Goal: Check status

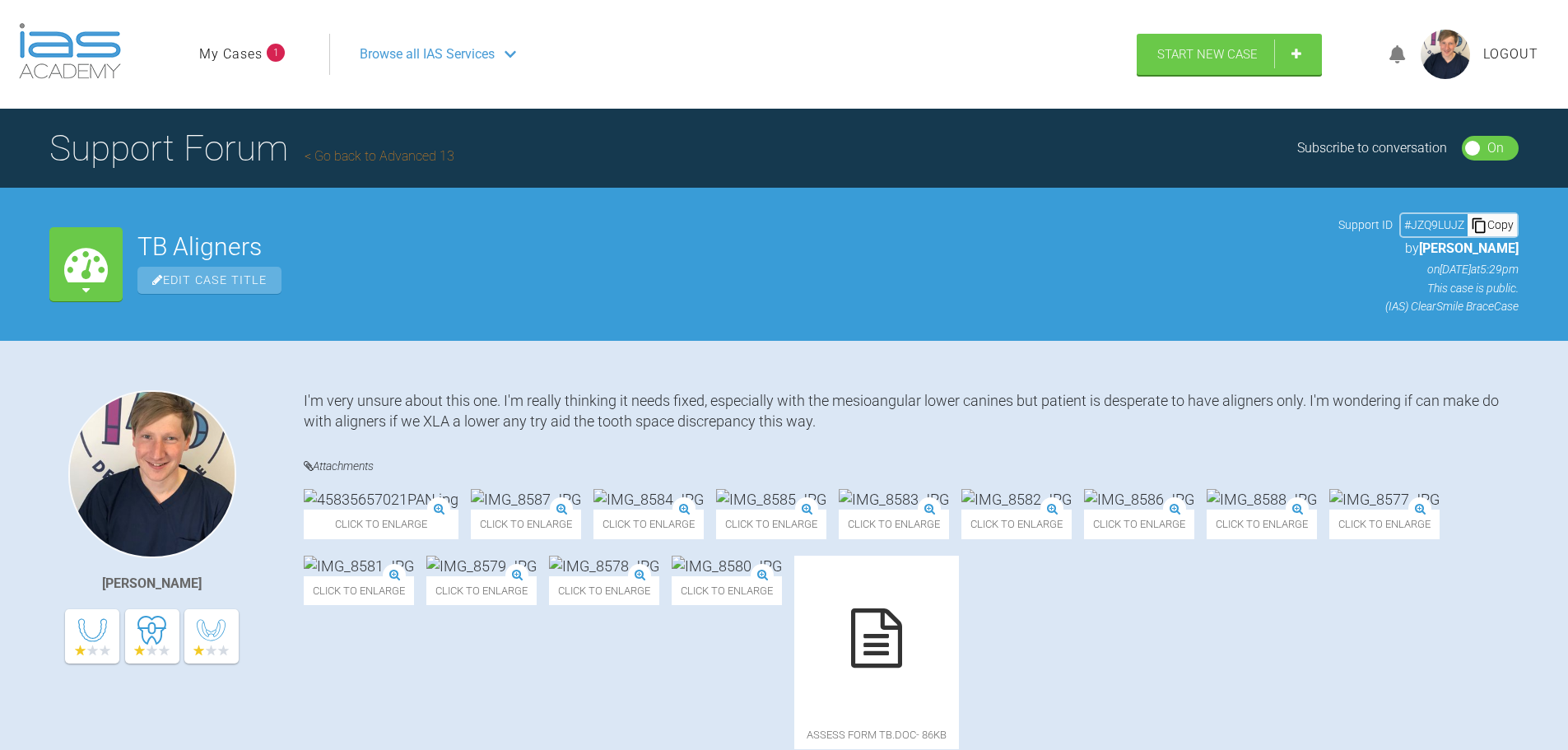
click at [246, 56] on link "My Cases" at bounding box center [231, 54] width 63 height 21
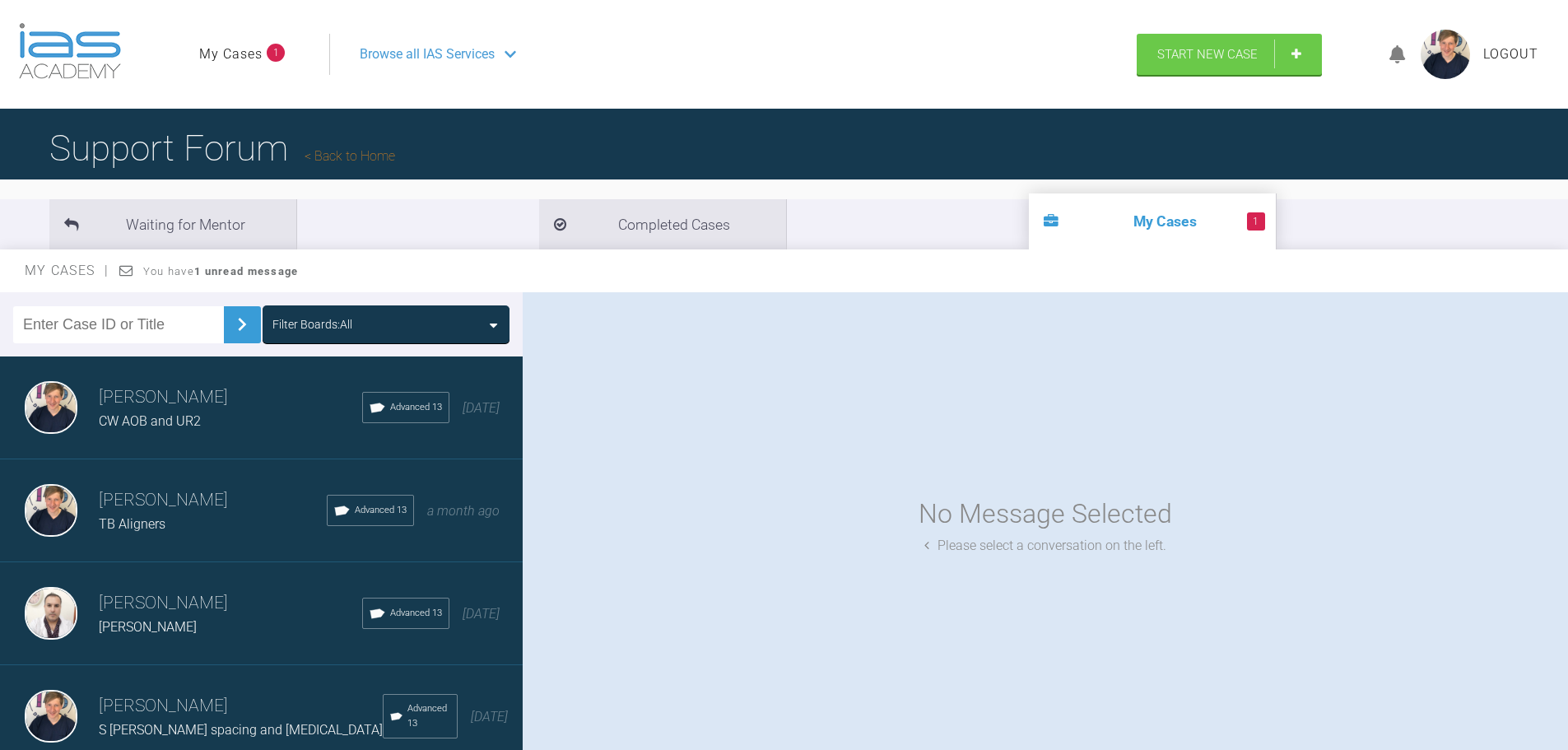
click at [203, 426] on div "CW AOB and UR2" at bounding box center [230, 421] width 263 height 21
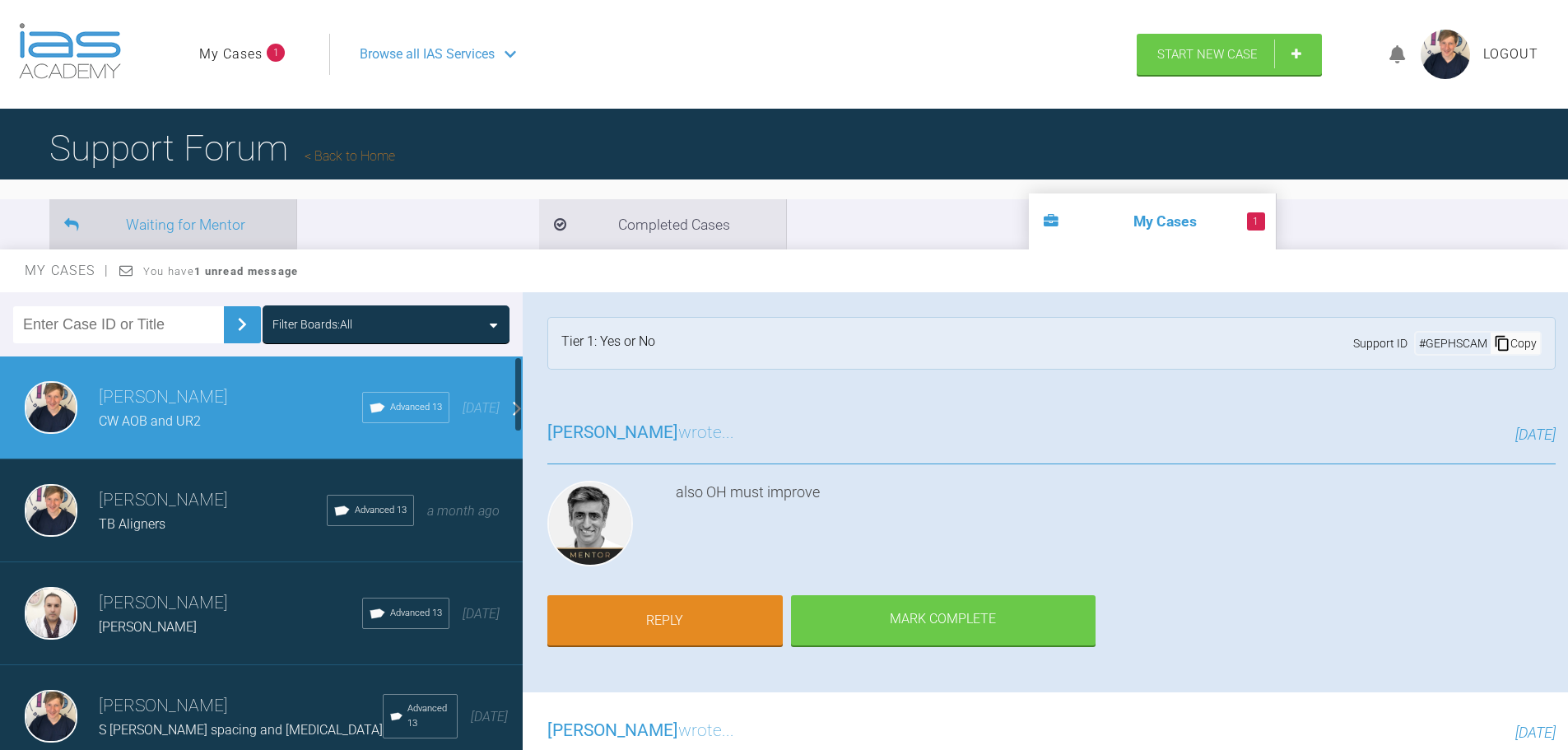
click at [230, 215] on li "Waiting for Mentor" at bounding box center [173, 224] width 247 height 51
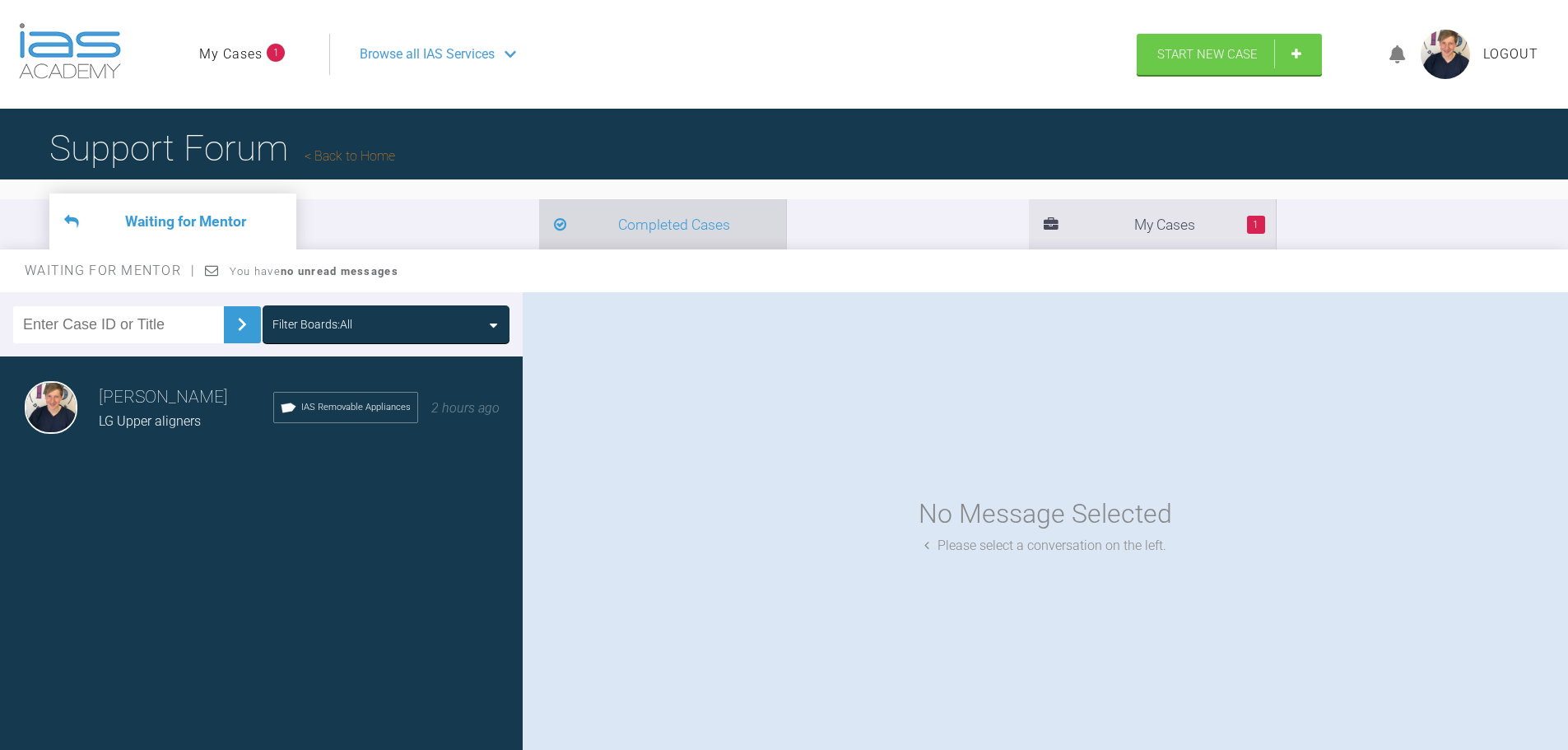
click at [539, 223] on li "Completed Cases" at bounding box center [663, 224] width 247 height 51
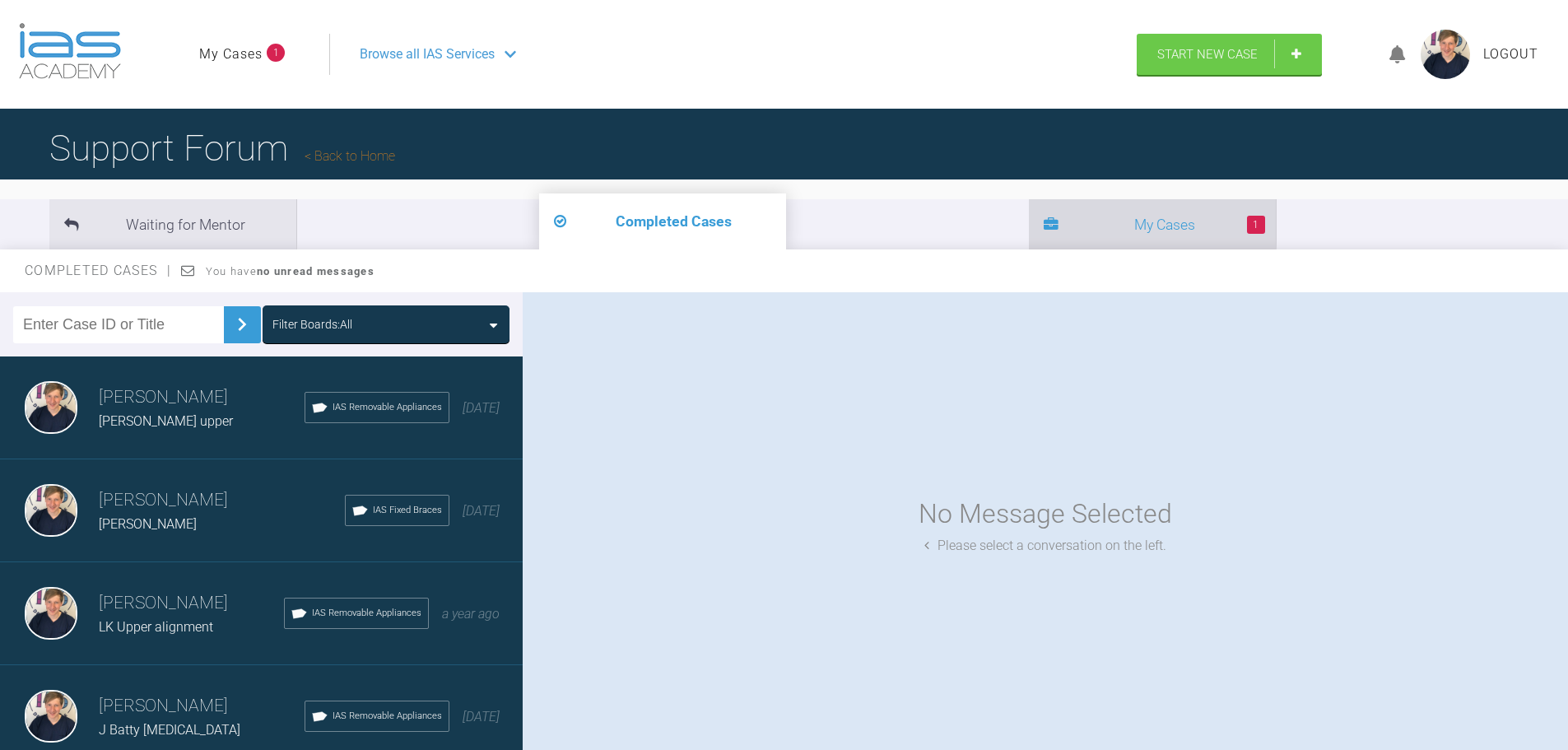
click at [1029, 222] on li "1 My Cases" at bounding box center [1152, 224] width 247 height 51
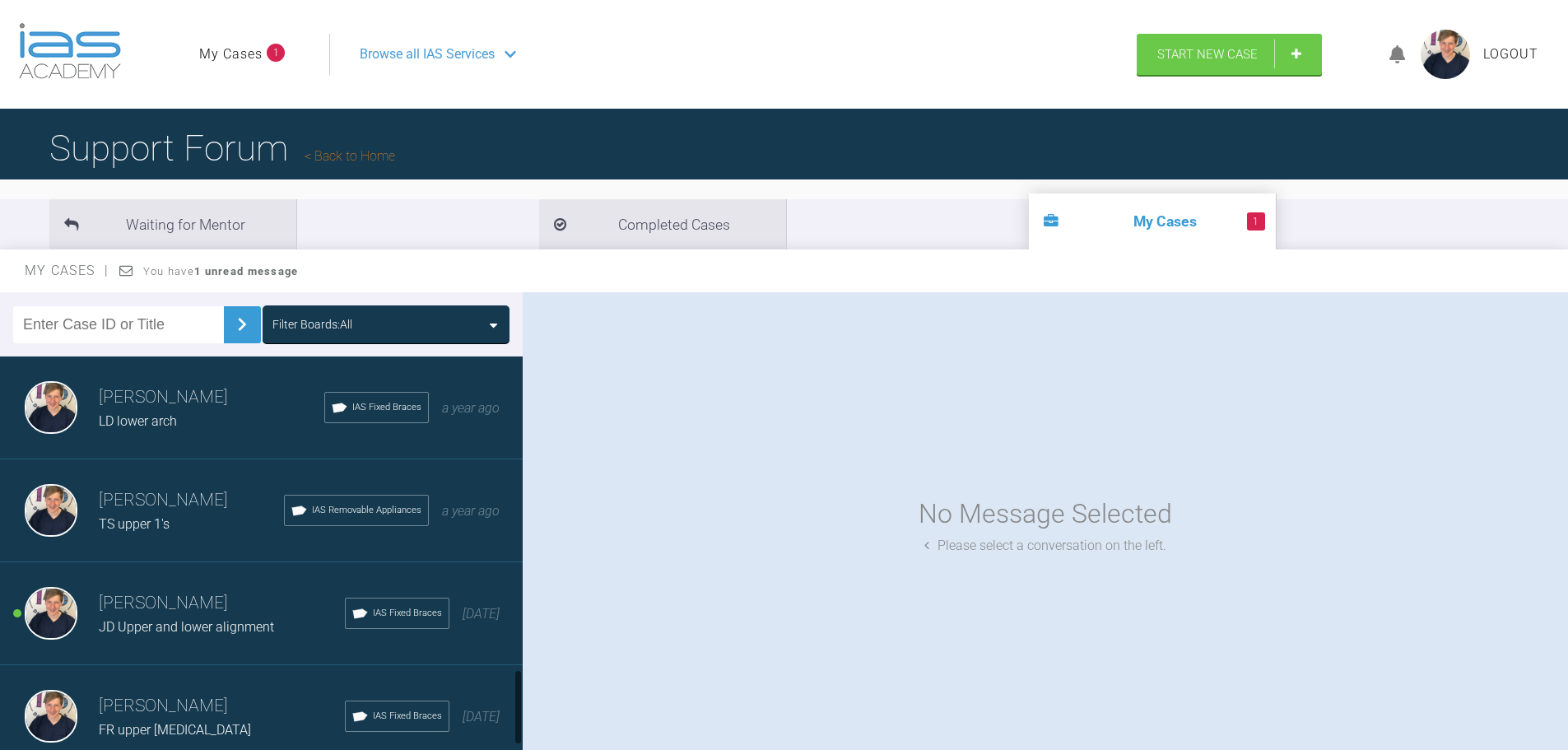
scroll to position [1707, 0]
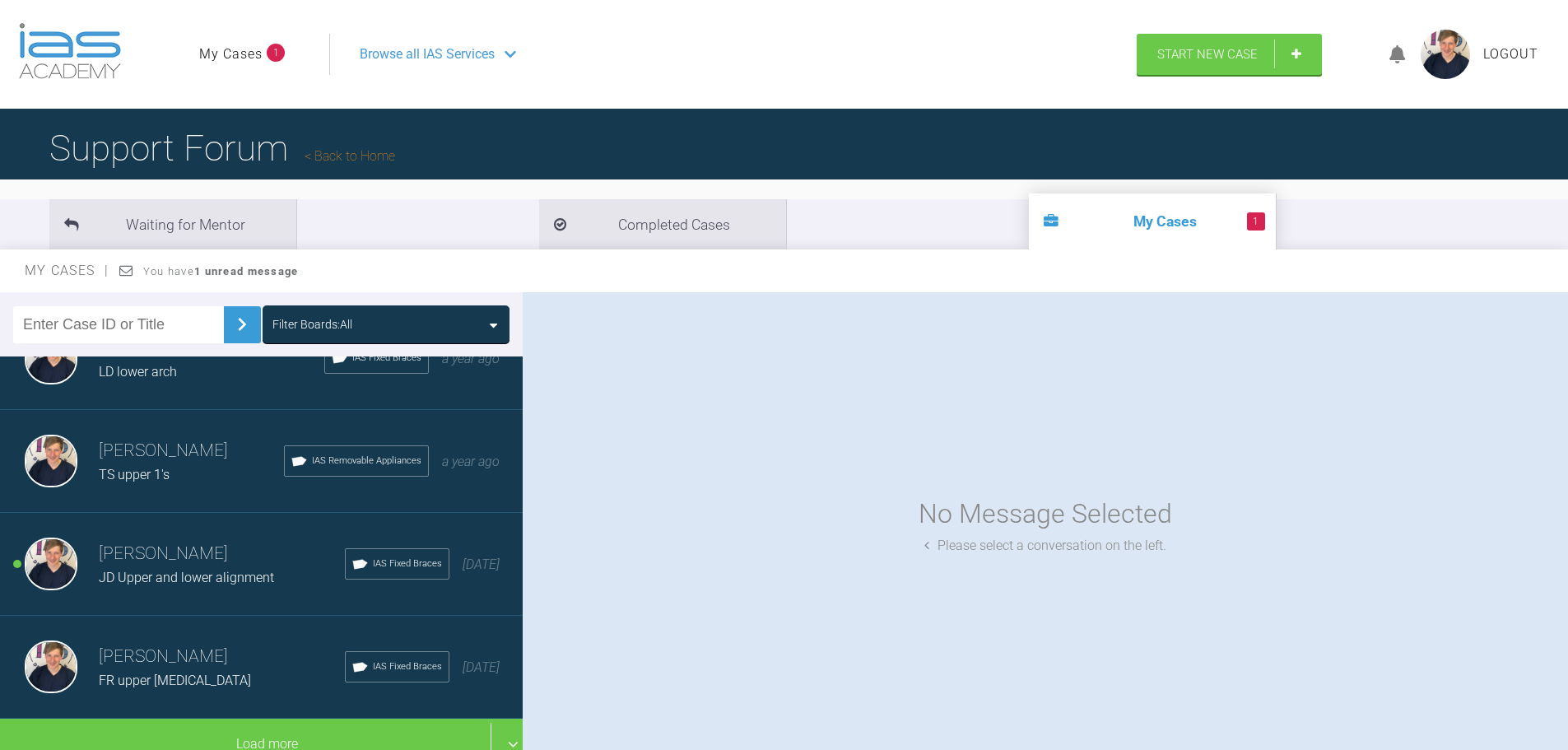
click at [209, 569] on span "JD Upper and lower alignment" at bounding box center [186, 577] width 176 height 15
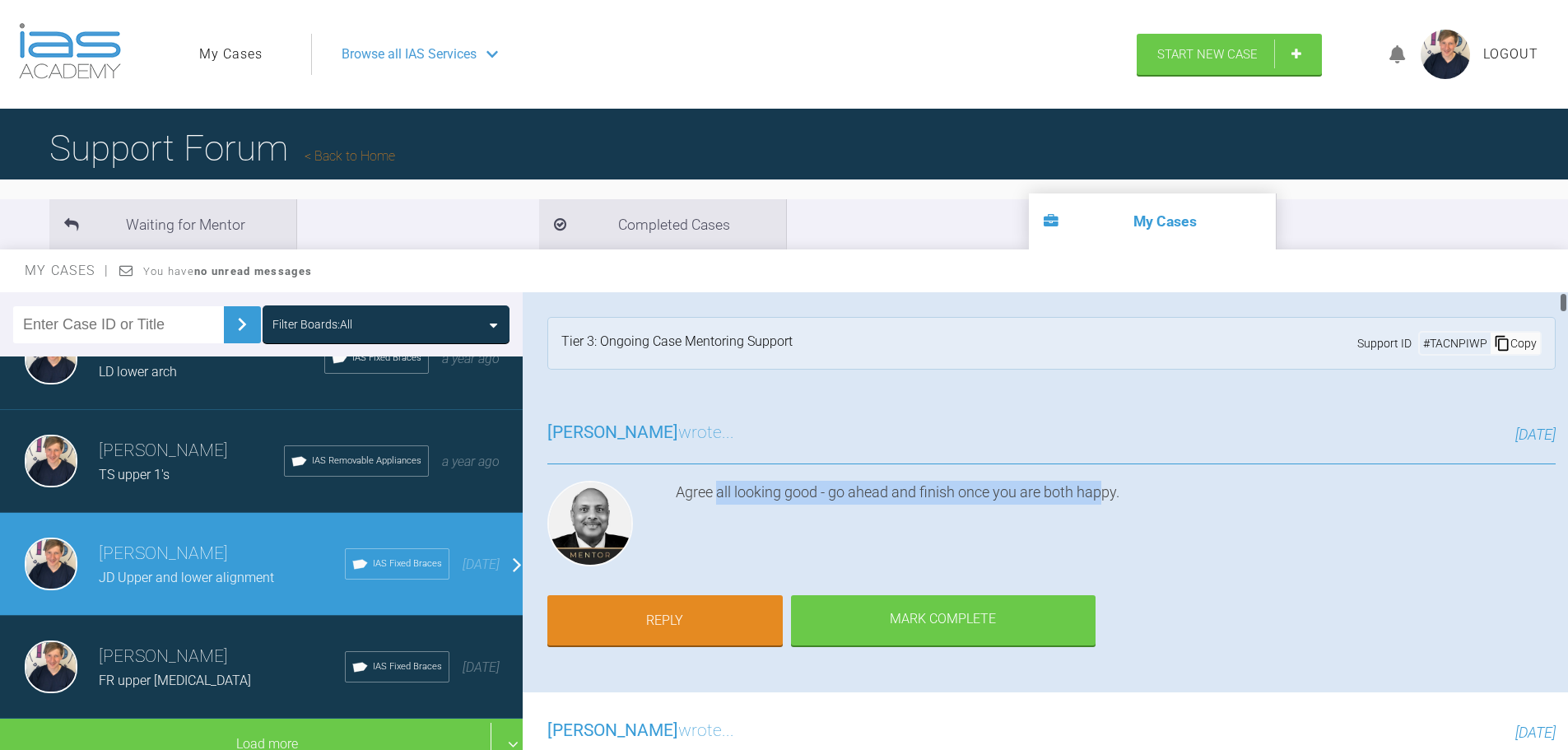
drag, startPoint x: 724, startPoint y: 489, endPoint x: 1126, endPoint y: 526, distance: 403.7
click at [1106, 523] on div "Agree all looking good - go ahead and finish once you are both happy." at bounding box center [1115, 527] width 880 height 93
click at [1181, 537] on div "Agree all looking good - go ahead and finish once you are both happy." at bounding box center [1115, 527] width 880 height 93
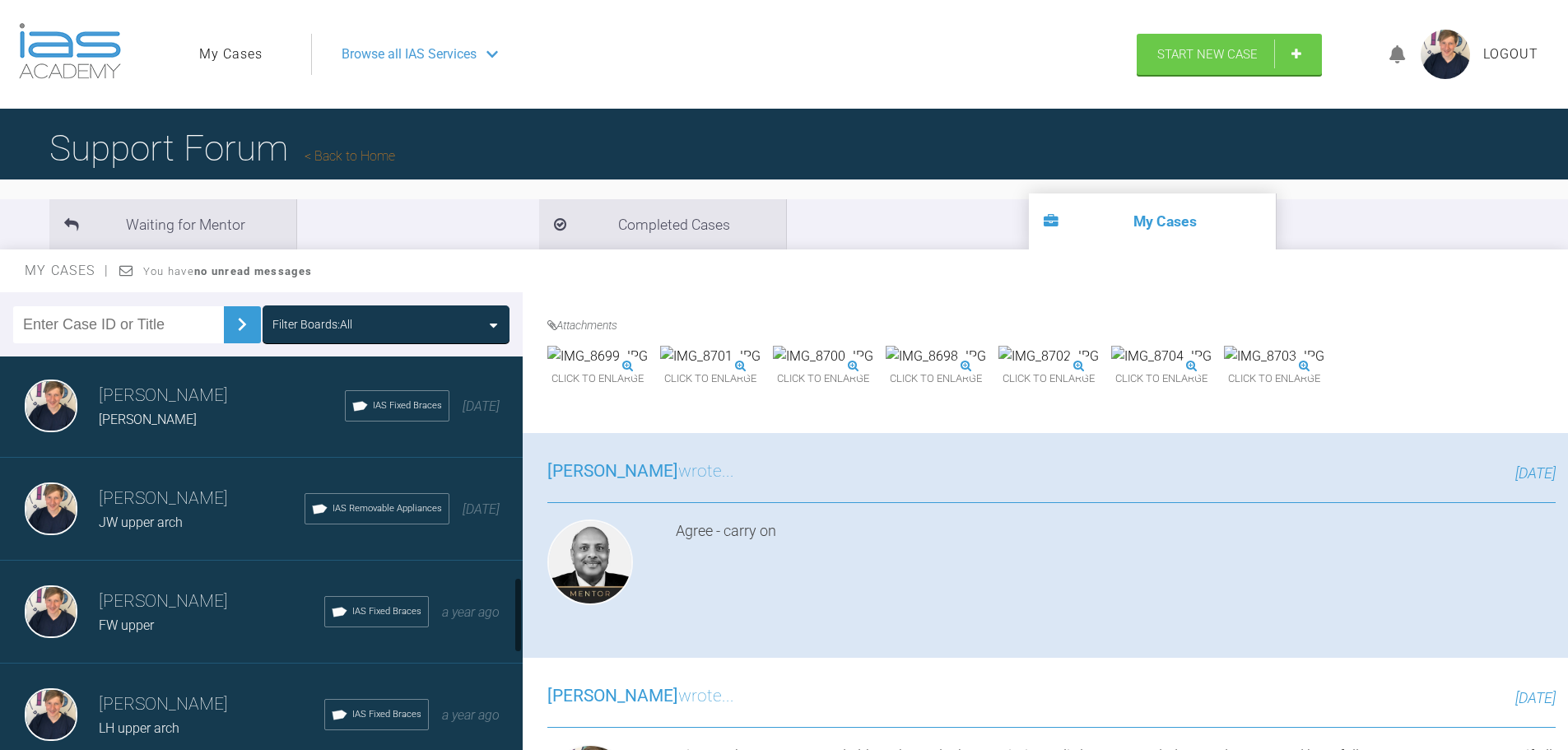
scroll to position [1131, 0]
click at [173, 429] on div "[PERSON_NAME]" at bounding box center [221, 421] width 246 height 21
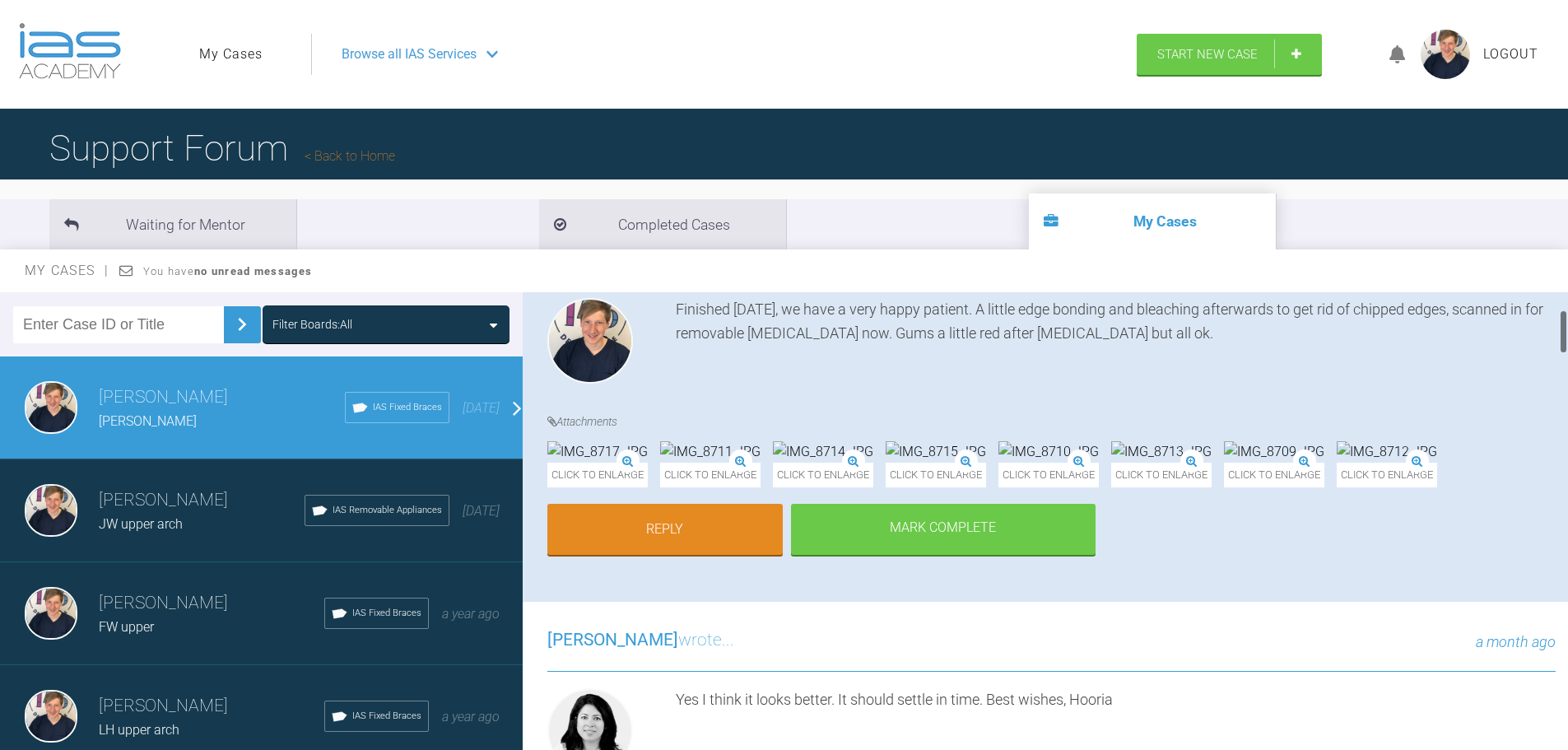
scroll to position [0, 0]
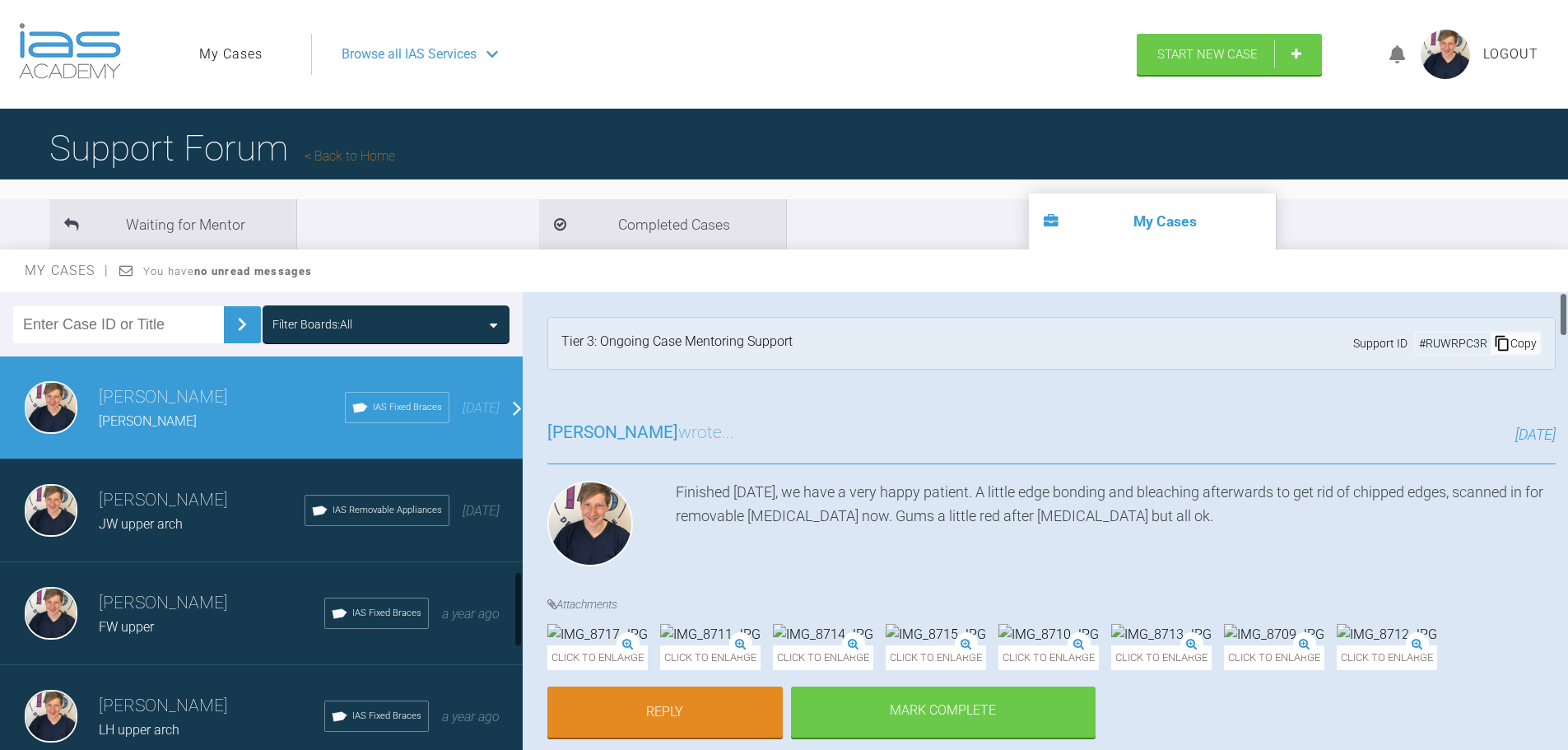
click at [141, 524] on span "JW upper arch" at bounding box center [141, 524] width 84 height 15
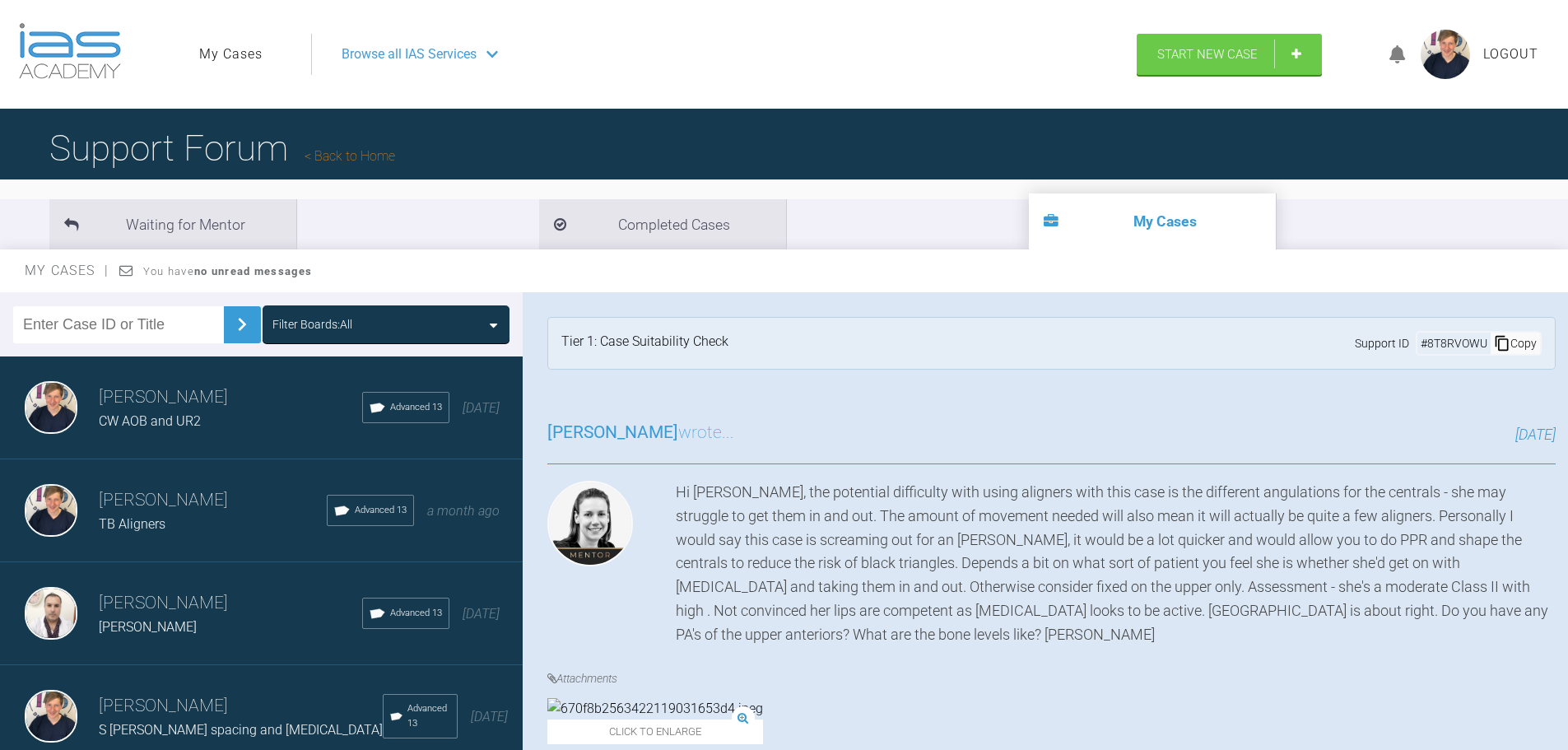
click at [217, 433] on div "[PERSON_NAME] CW AOB and UR2 Advanced 13 [DATE]" at bounding box center [267, 408] width 535 height 103
